Goal: Browse casually: Explore the website without a specific task or goal

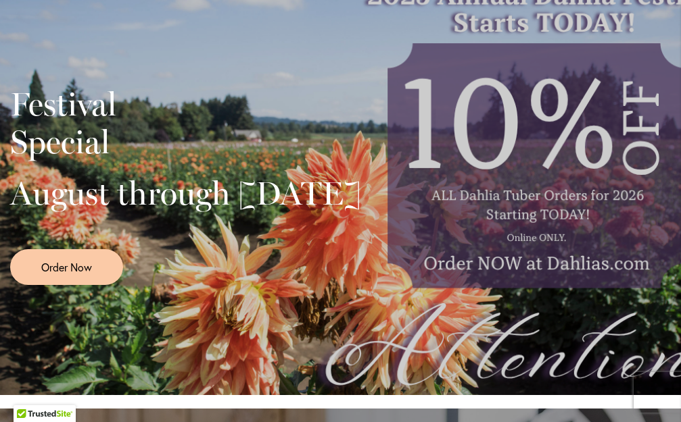
scroll to position [68, 0]
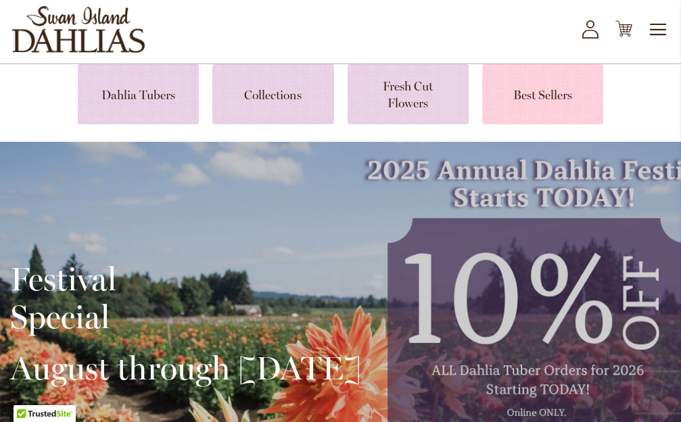
click at [544, 94] on link at bounding box center [542, 94] width 121 height 60
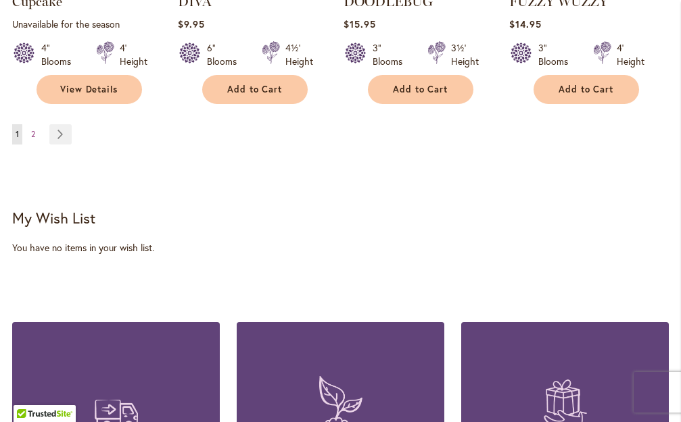
scroll to position [1419, 0]
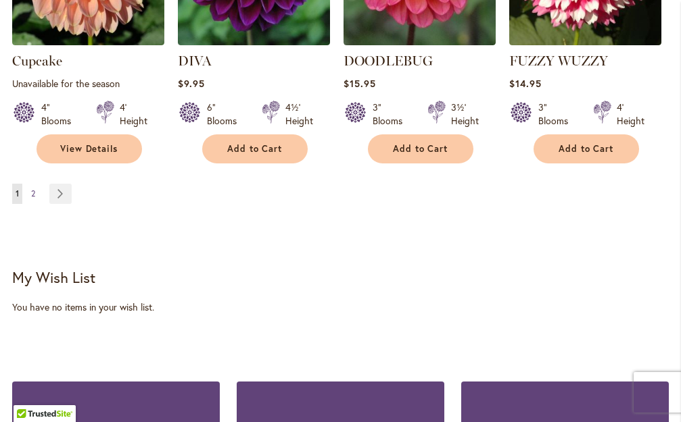
click at [36, 184] on link "Page 2" at bounding box center [33, 194] width 11 height 20
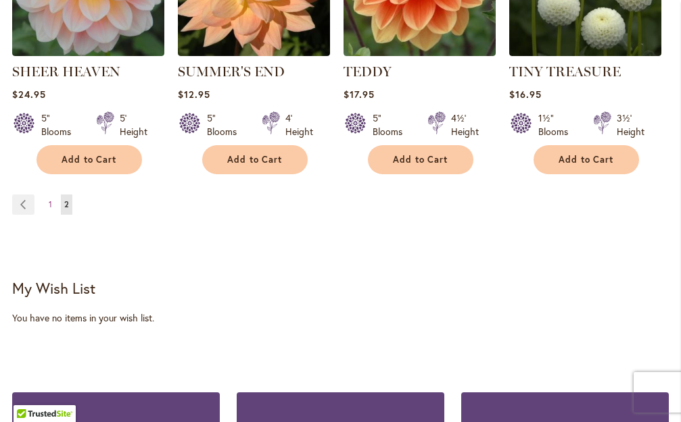
scroll to position [1438, 0]
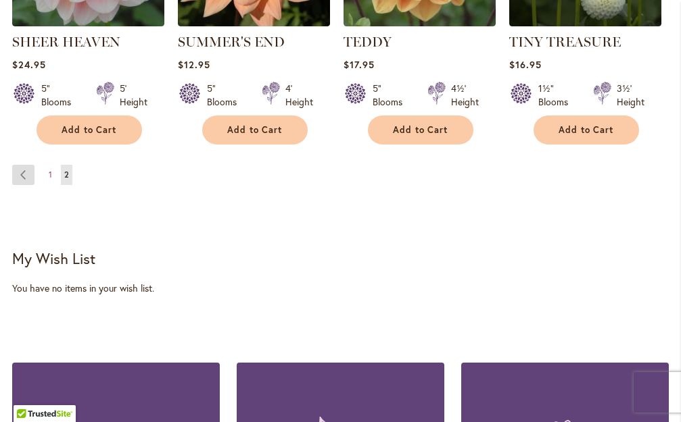
click at [24, 172] on link "Page Previous" at bounding box center [23, 175] width 22 height 20
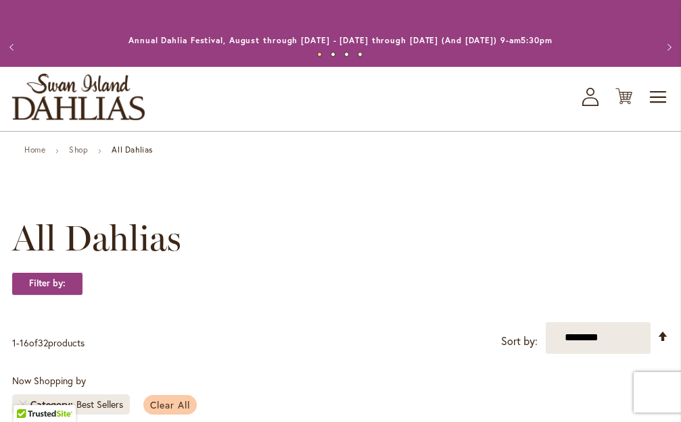
click at [175, 404] on span "Clear All" at bounding box center [170, 405] width 40 height 13
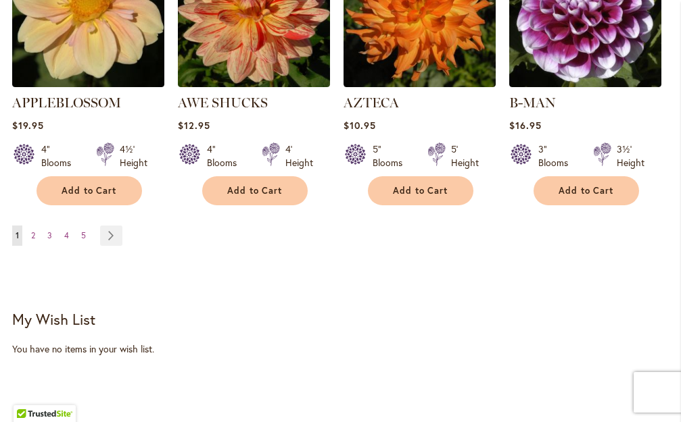
scroll to position [1555, 0]
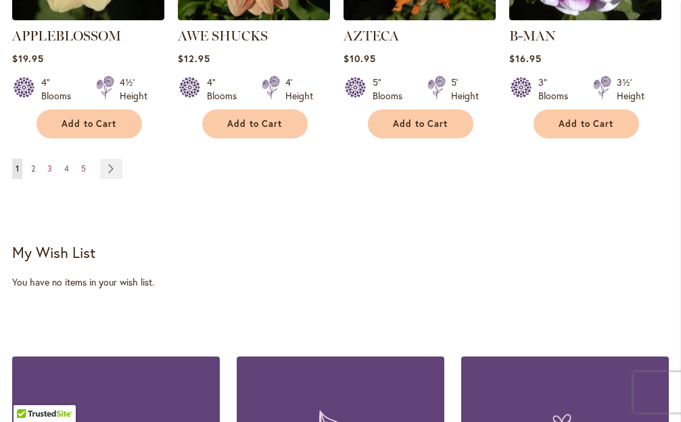
click at [30, 159] on link "Page 2" at bounding box center [33, 169] width 11 height 20
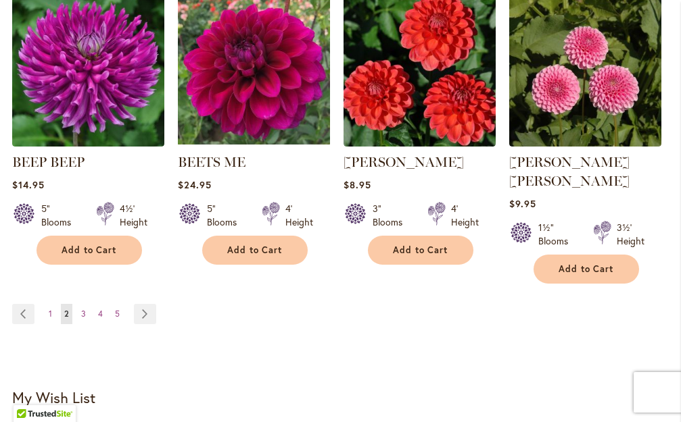
scroll to position [1438, 0]
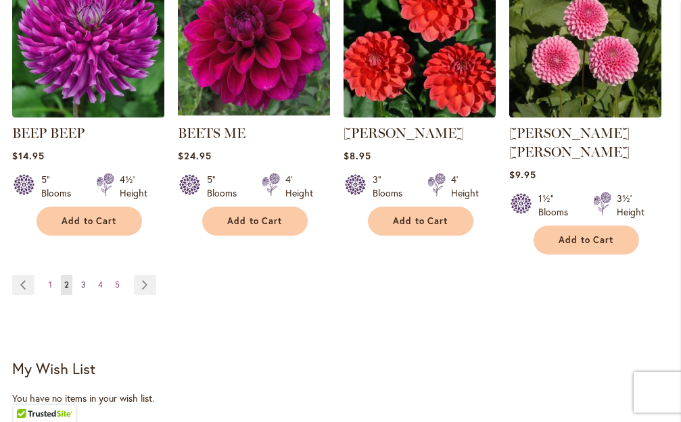
click at [81, 280] on span "3" at bounding box center [83, 285] width 5 height 10
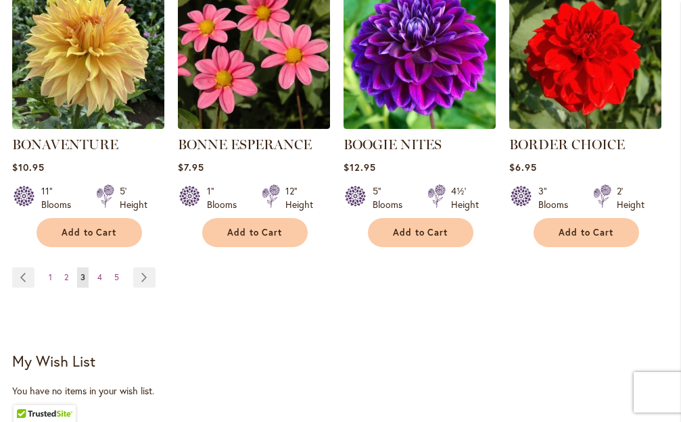
scroll to position [1445, 0]
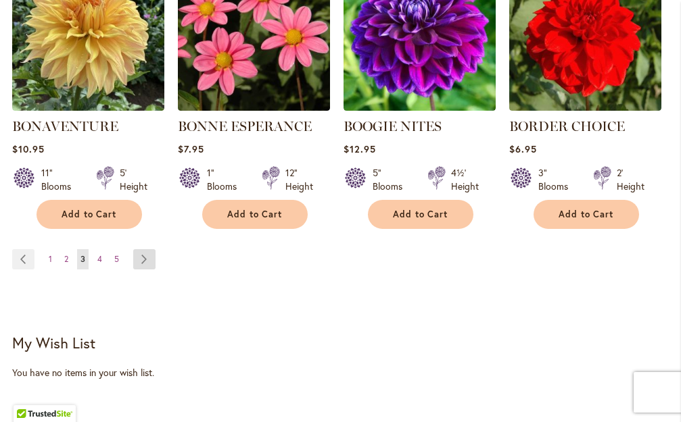
click at [145, 258] on link "Page Next" at bounding box center [144, 259] width 22 height 20
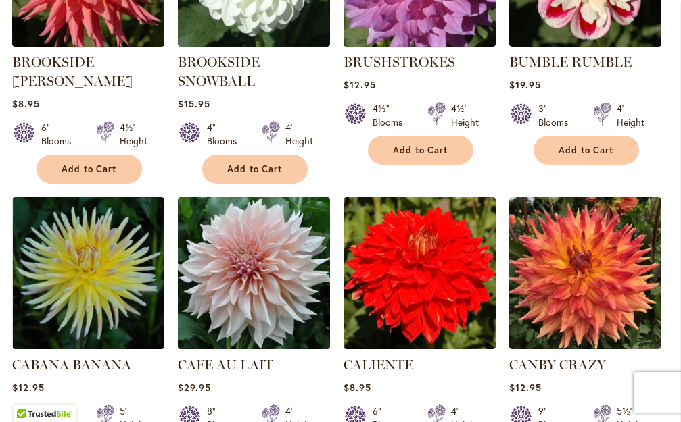
scroll to position [1014, 0]
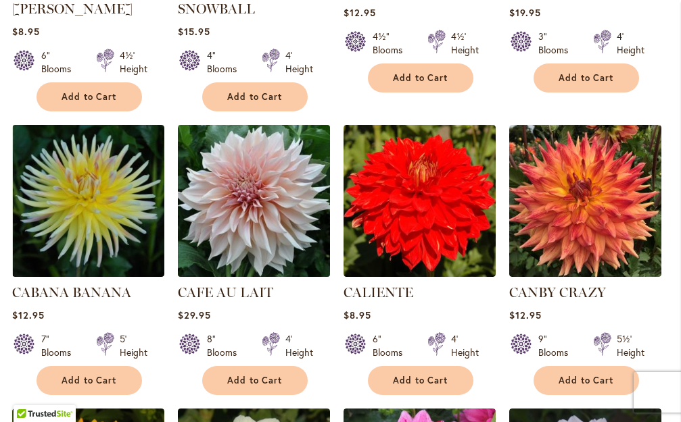
click at [253, 220] on img at bounding box center [254, 201] width 160 height 160
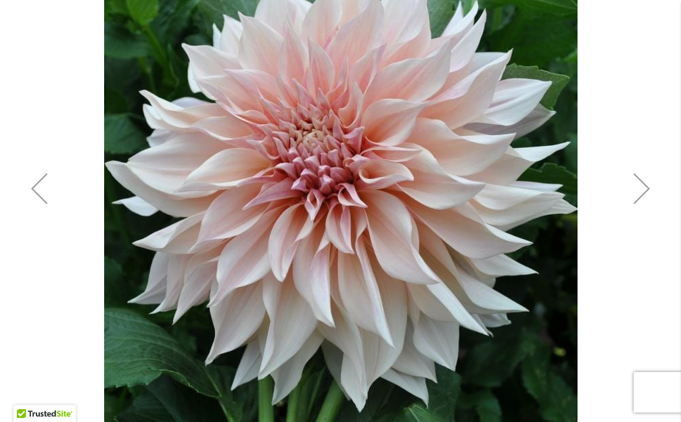
scroll to position [308, 0]
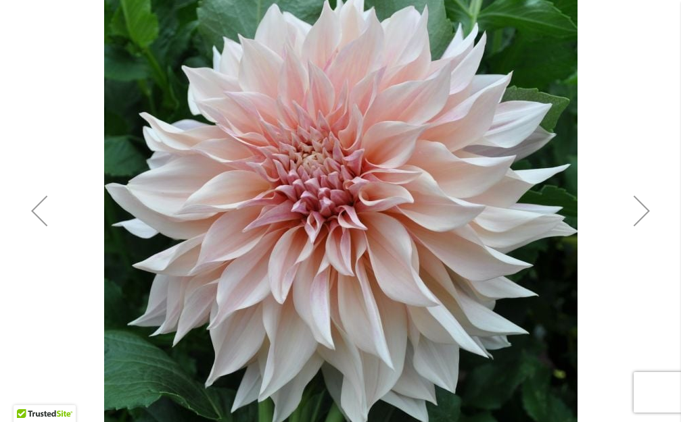
click at [634, 210] on div "Next" at bounding box center [641, 211] width 54 height 54
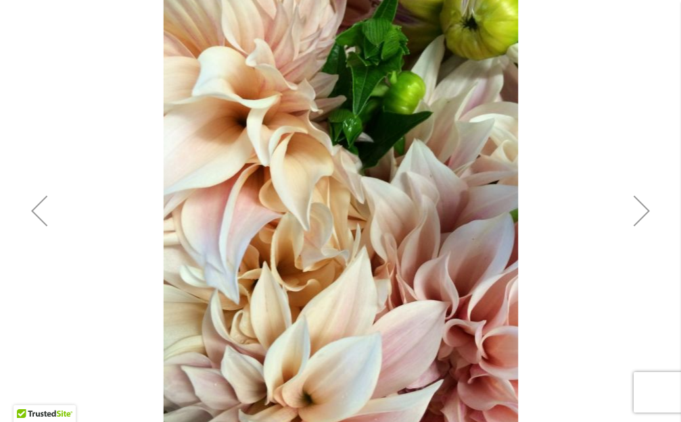
click at [634, 210] on div "Next" at bounding box center [641, 211] width 54 height 54
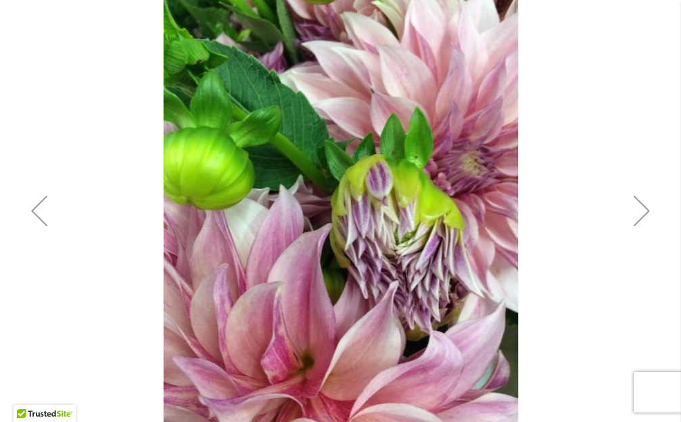
click at [639, 215] on div "Next" at bounding box center [641, 211] width 54 height 54
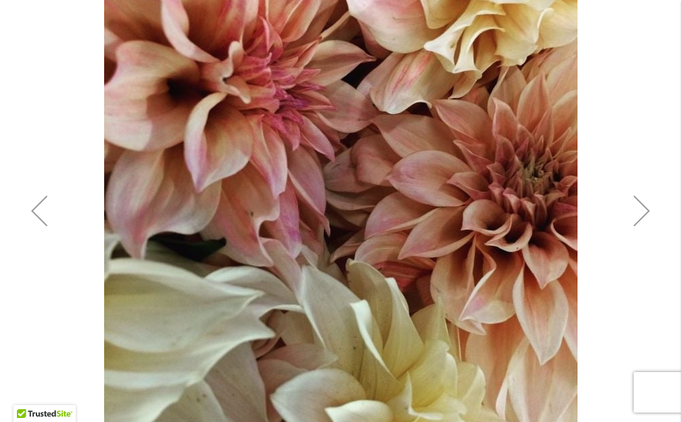
click at [639, 215] on div "Next" at bounding box center [641, 211] width 54 height 54
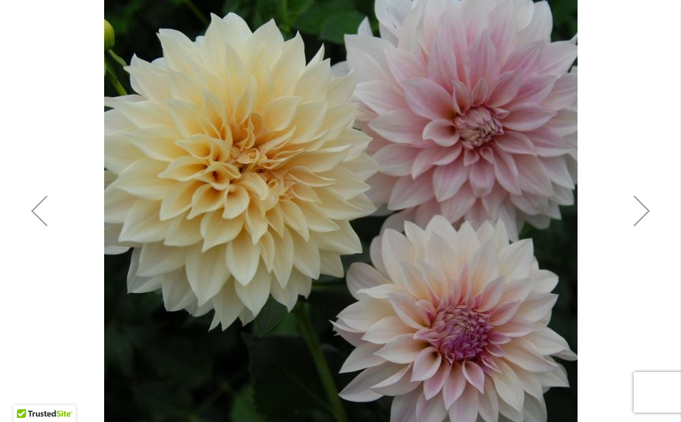
click at [639, 215] on div "Next" at bounding box center [641, 211] width 54 height 54
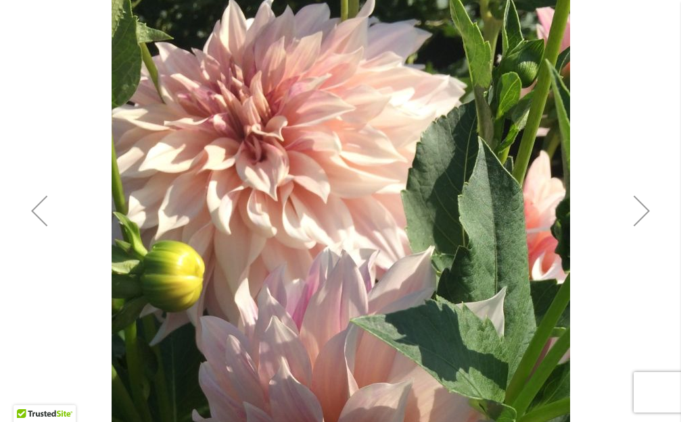
click at [639, 215] on div "Next" at bounding box center [641, 211] width 54 height 54
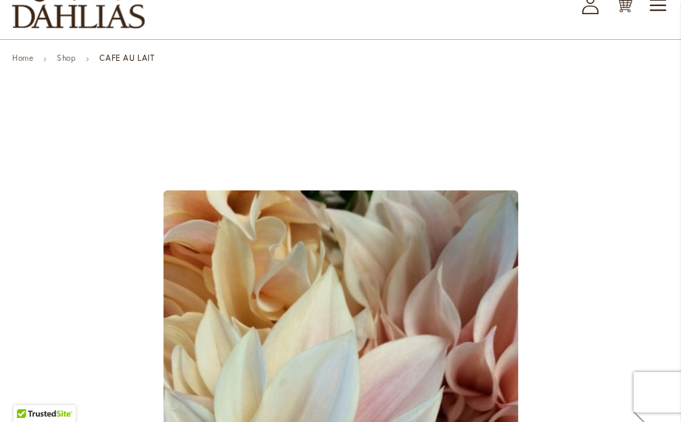
scroll to position [68, 0]
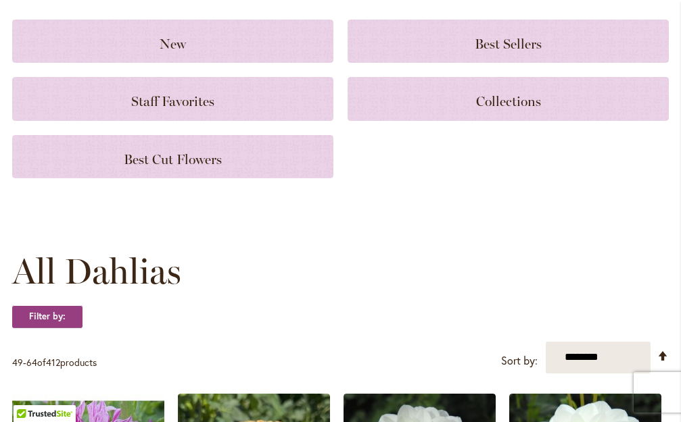
scroll to position [128, 0]
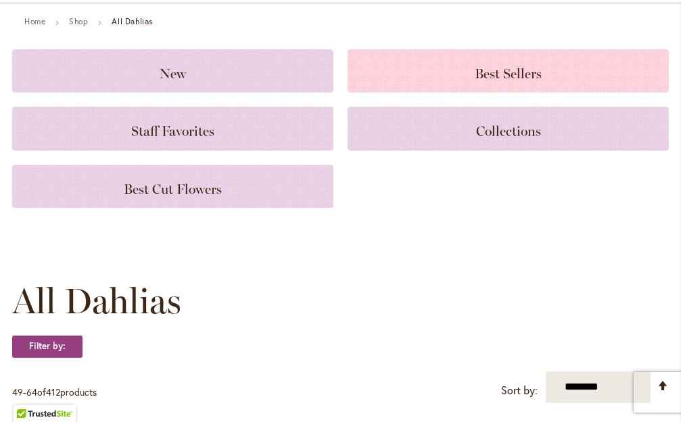
click at [520, 75] on span "Best Sellers" at bounding box center [508, 74] width 67 height 16
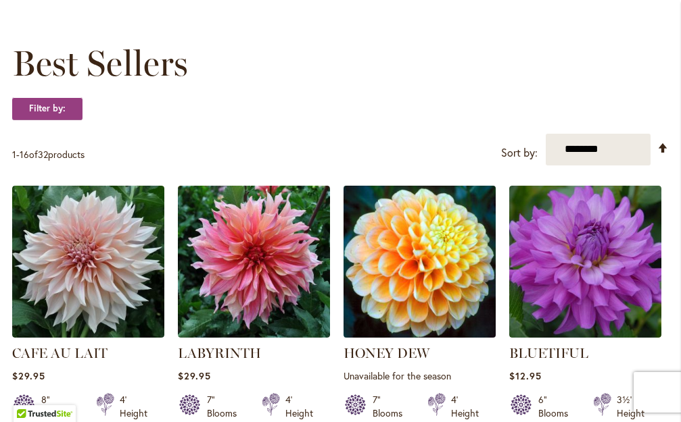
scroll to position [154, 0]
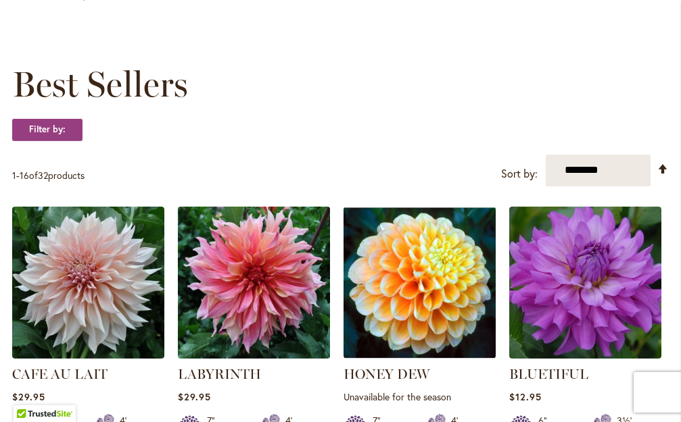
click at [260, 283] on img at bounding box center [254, 283] width 160 height 160
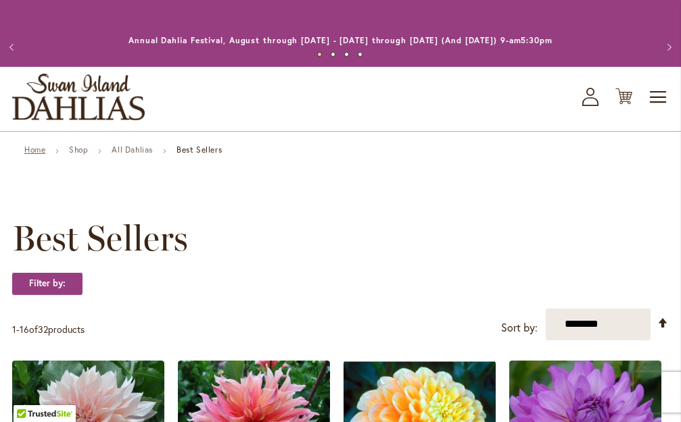
click at [33, 148] on link "Home" at bounding box center [34, 150] width 21 height 10
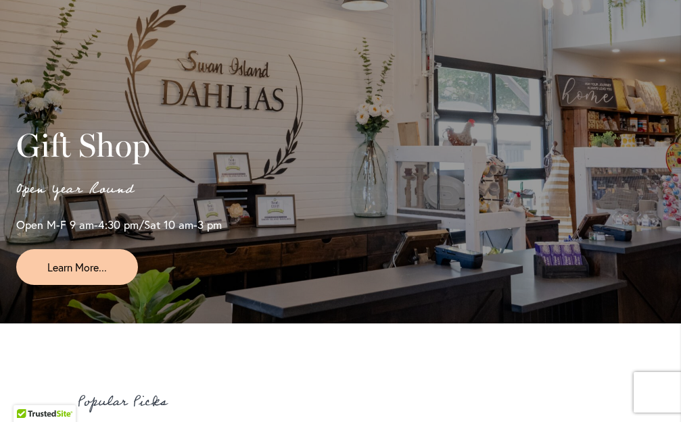
scroll to position [2655, 0]
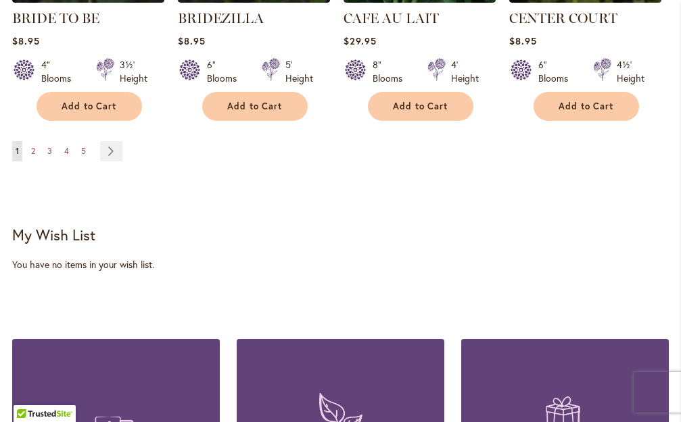
scroll to position [1506, 0]
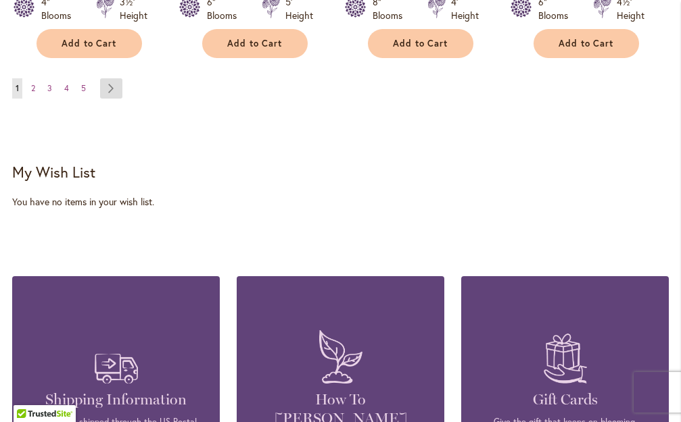
click at [109, 82] on link "Page Next" at bounding box center [111, 88] width 22 height 20
